Goal: Complete application form

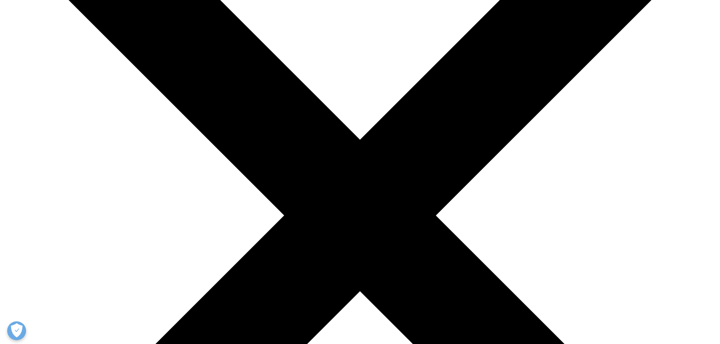
scroll to position [151, 0]
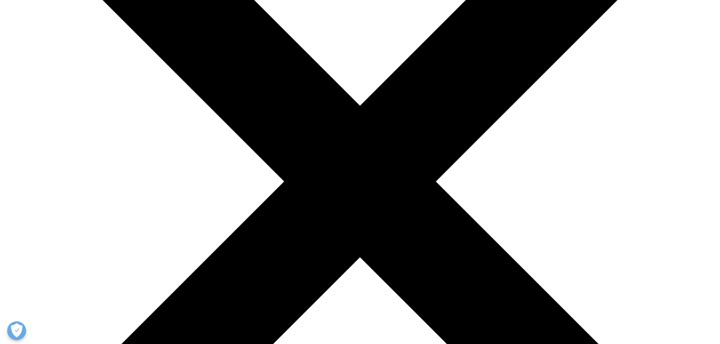
scroll to position [187, 0]
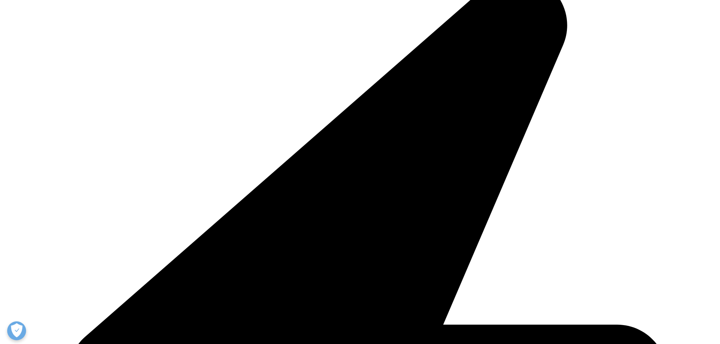
scroll to position [265, 0]
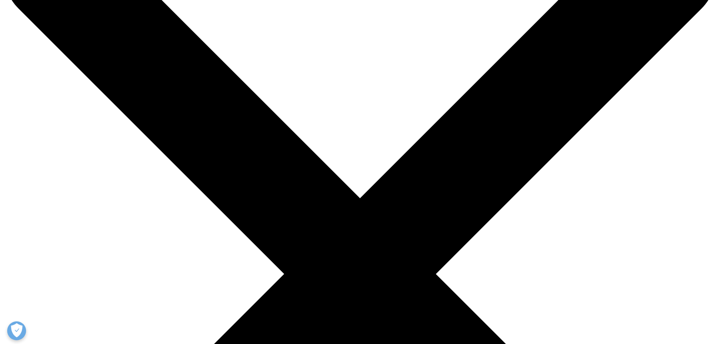
scroll to position [227, 0]
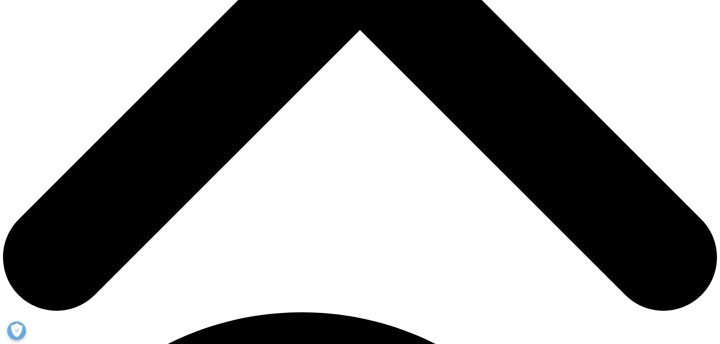
scroll to position [416, 0]
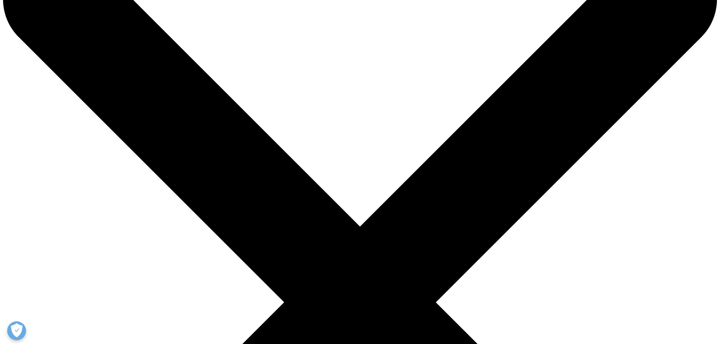
scroll to position [76, 0]
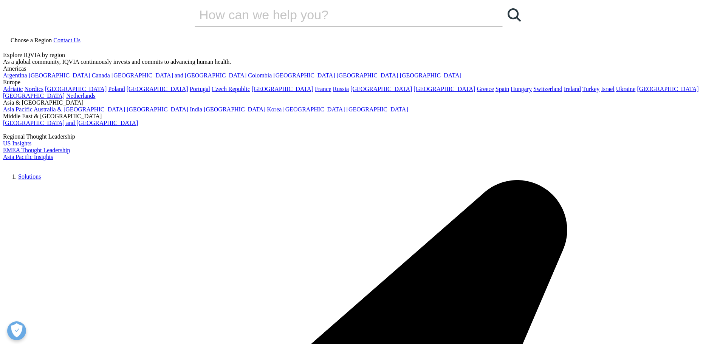
scroll to position [0, 0]
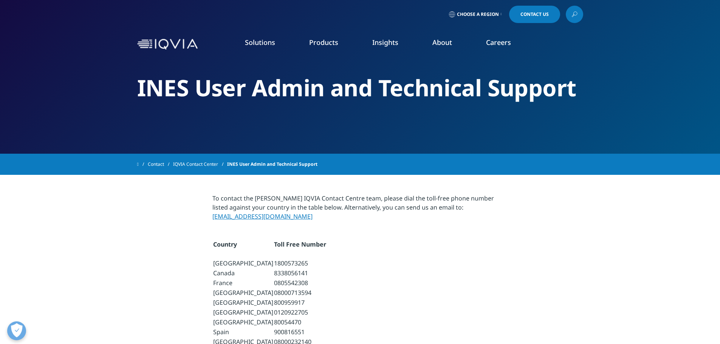
click at [540, 8] on link "Contact Us" at bounding box center [534, 14] width 51 height 17
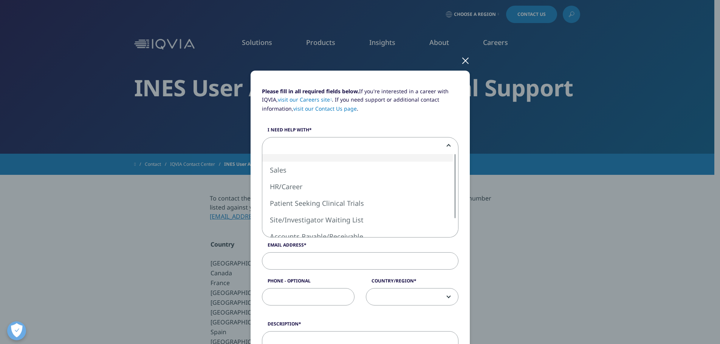
click at [281, 142] on span at bounding box center [360, 146] width 196 height 17
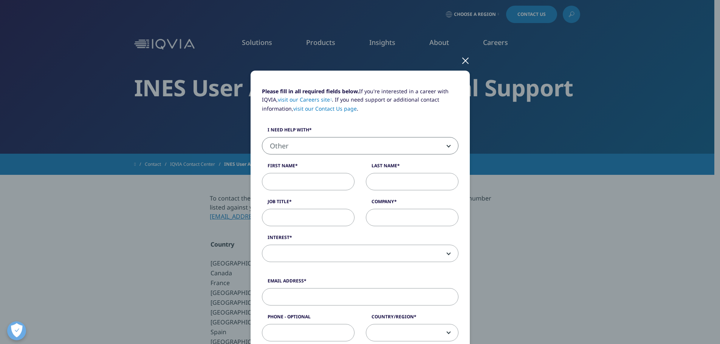
click at [447, 146] on b at bounding box center [447, 146] width 0 height 0
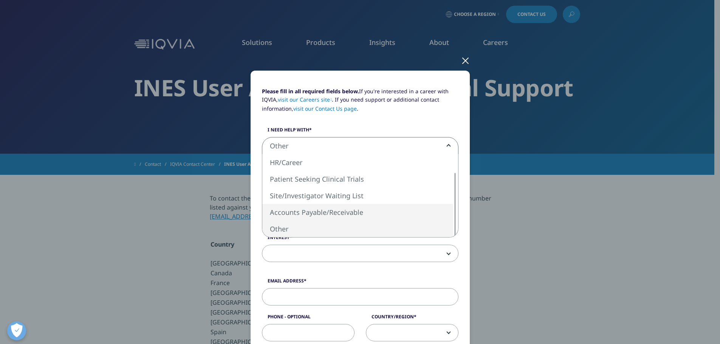
select select "Accounts Payable Receivable"
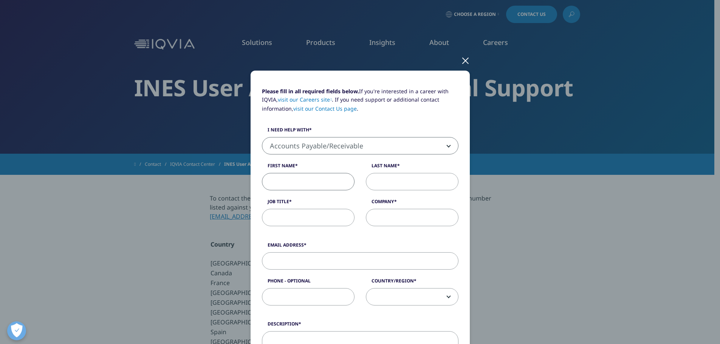
click at [275, 183] on input "First Name" at bounding box center [308, 181] width 93 height 17
click at [303, 184] on input "First Name" at bounding box center [308, 181] width 93 height 17
type input "[PERSON_NAME]"
type input "CASH POSTING"
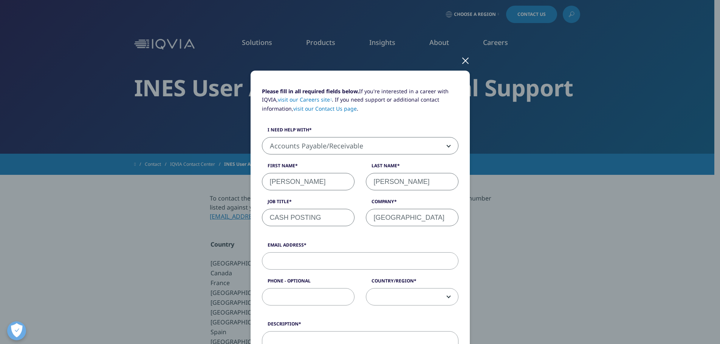
scroll to position [0, 53]
type input "[GEOGRAPHIC_DATA]"
click at [286, 246] on label "Email Address" at bounding box center [360, 247] width 196 height 11
click at [286, 252] on input "Email Address" at bounding box center [360, 260] width 196 height 17
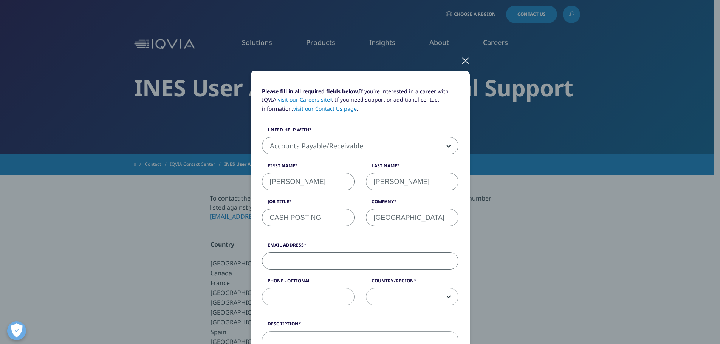
click at [303, 264] on input "Email Address" at bounding box center [360, 260] width 196 height 17
type input "[EMAIL_ADDRESS][DOMAIN_NAME]"
drag, startPoint x: 311, startPoint y: 299, endPoint x: 455, endPoint y: 326, distance: 146.6
click at [319, 301] on input "Phone - Optional" at bounding box center [308, 296] width 93 height 17
type input "[PHONE_NUMBER]"
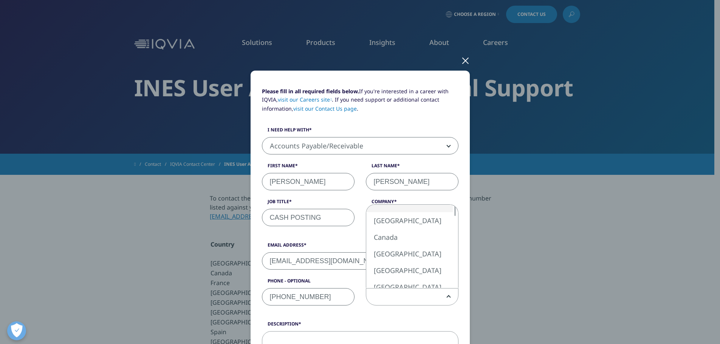
click at [447, 297] on b at bounding box center [447, 297] width 0 height 0
select select "[GEOGRAPHIC_DATA]"
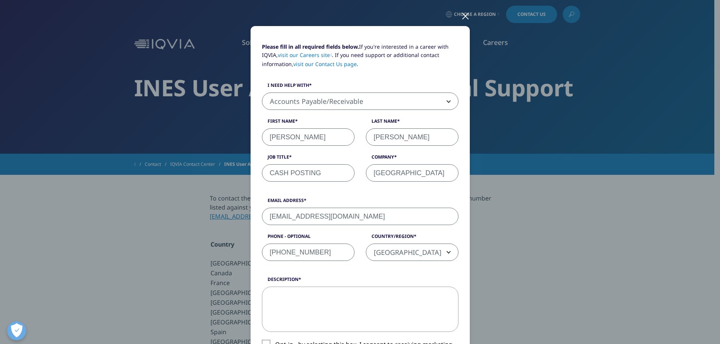
scroll to position [113, 0]
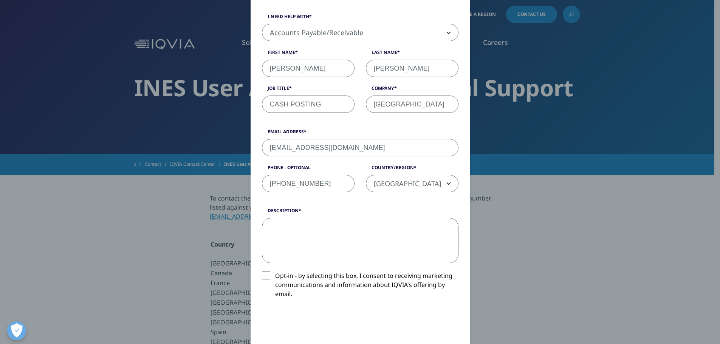
click at [337, 230] on textarea "Description" at bounding box center [360, 240] width 196 height 45
type textarea "W"
type textarea "w"
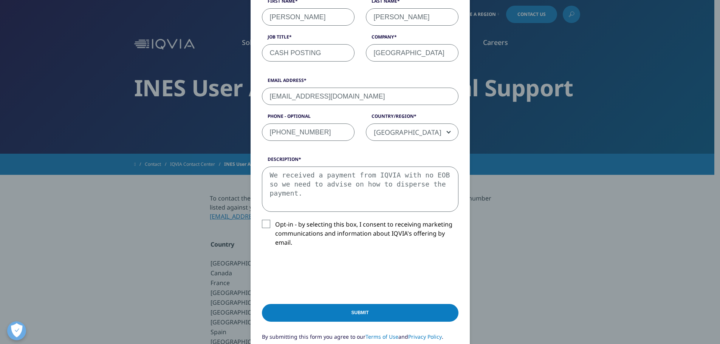
scroll to position [189, 0]
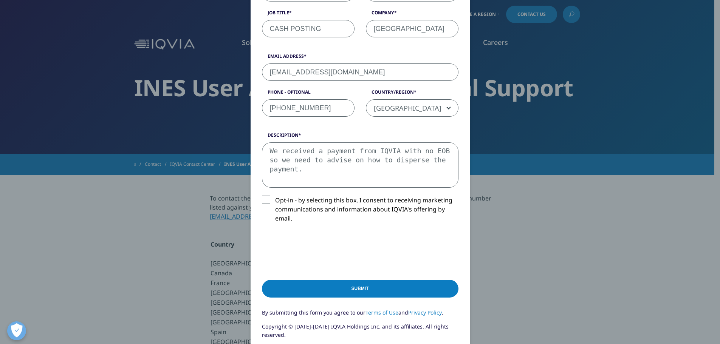
type textarea "We received a payment from IQVIA with no EOB so we need to advise on how to dis…"
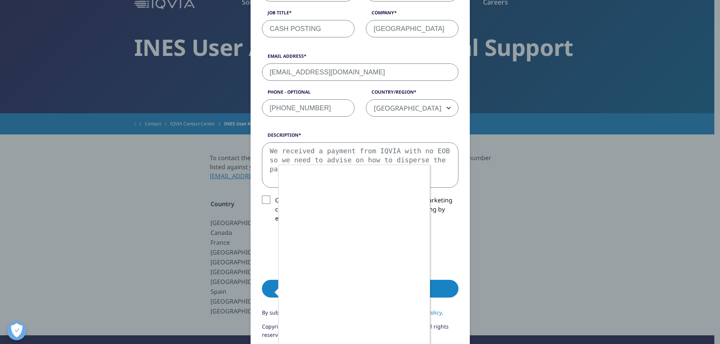
scroll to position [113, 0]
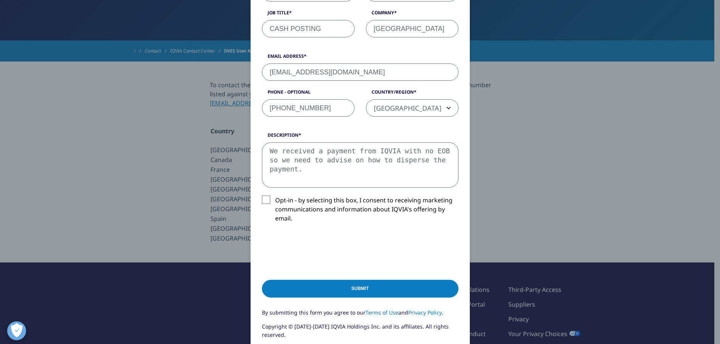
click at [388, 285] on input "Submit" at bounding box center [360, 289] width 196 height 18
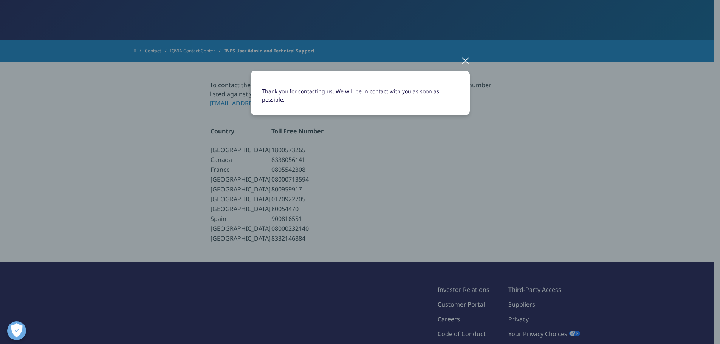
scroll to position [0, 0]
click at [467, 59] on div at bounding box center [465, 60] width 9 height 21
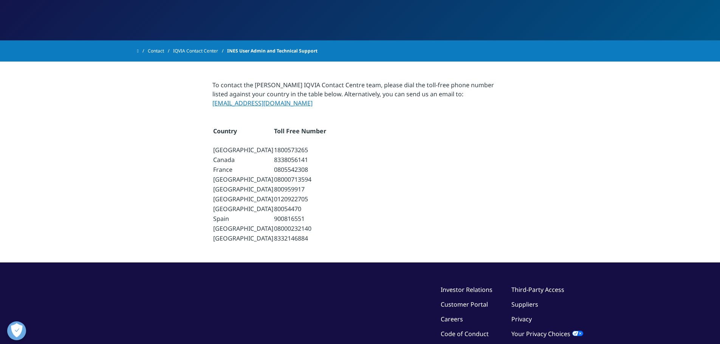
click at [150, 338] on div "©2025 IQVIA Inc, All Rights Reserved. Investor Relations Customer Portal Career…" at bounding box center [360, 340] width 446 height 111
